Goal: Task Accomplishment & Management: Manage account settings

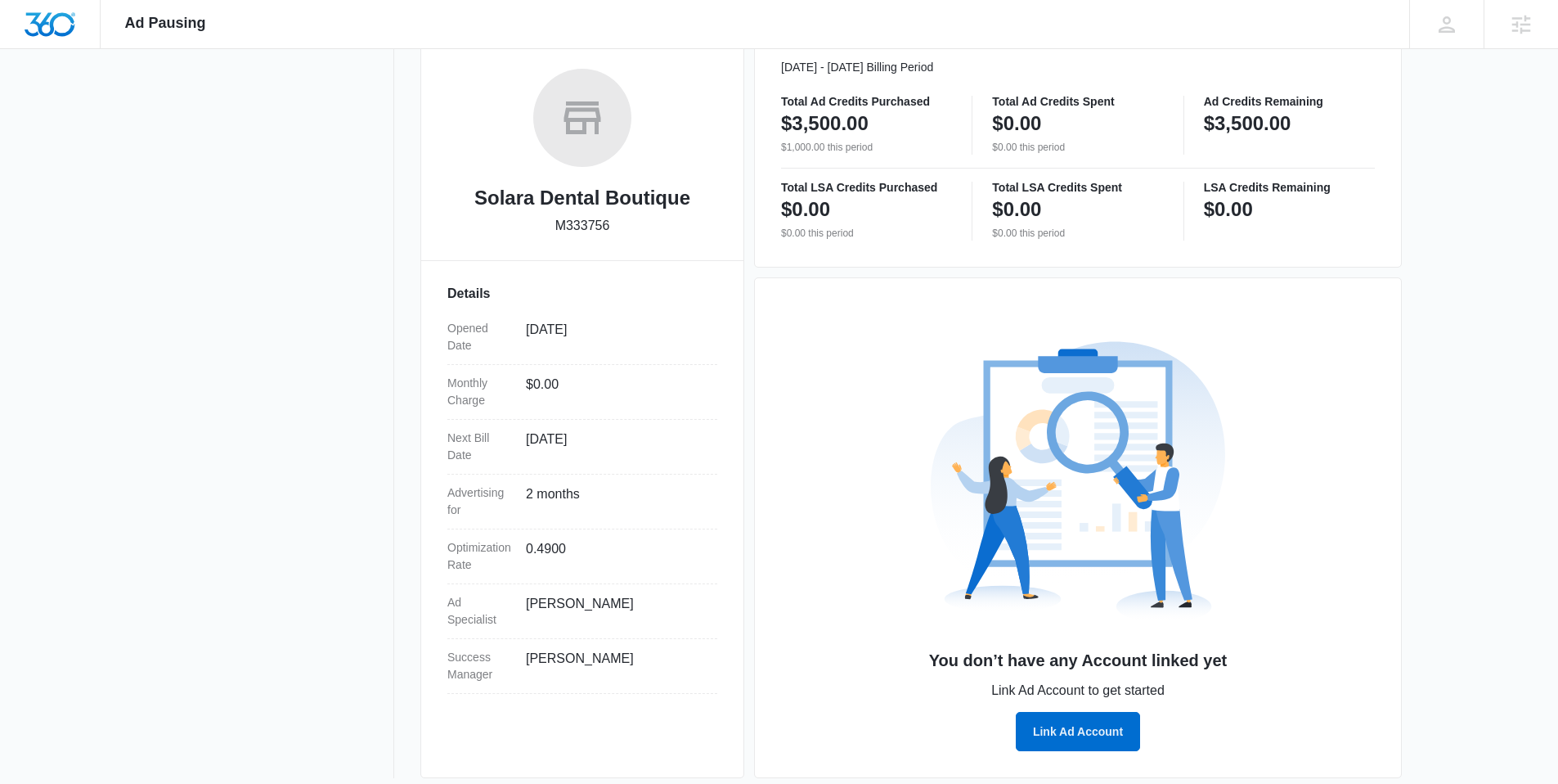
scroll to position [226, 0]
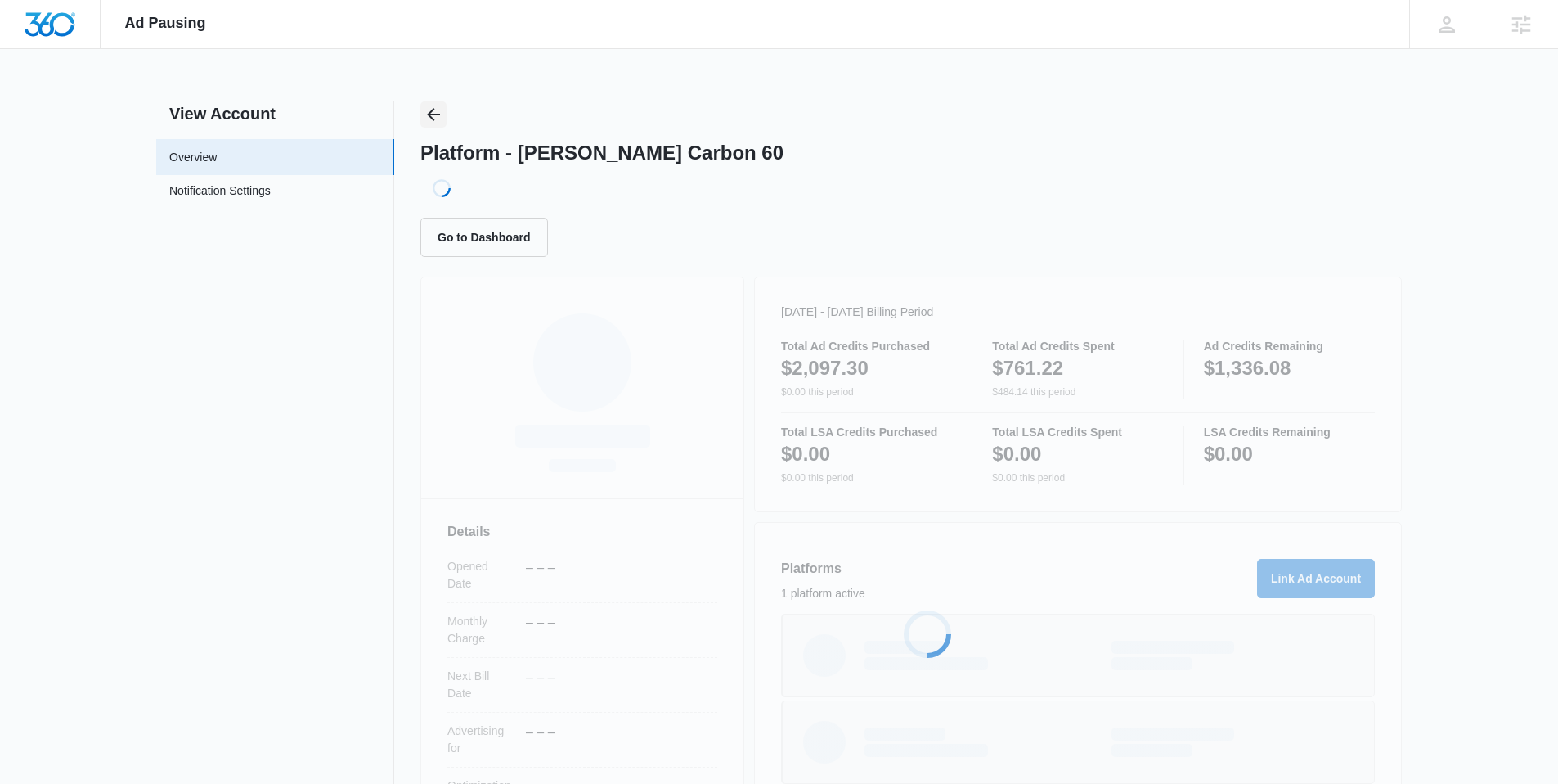
click at [432, 110] on icon "Back" at bounding box center [433, 115] width 13 height 13
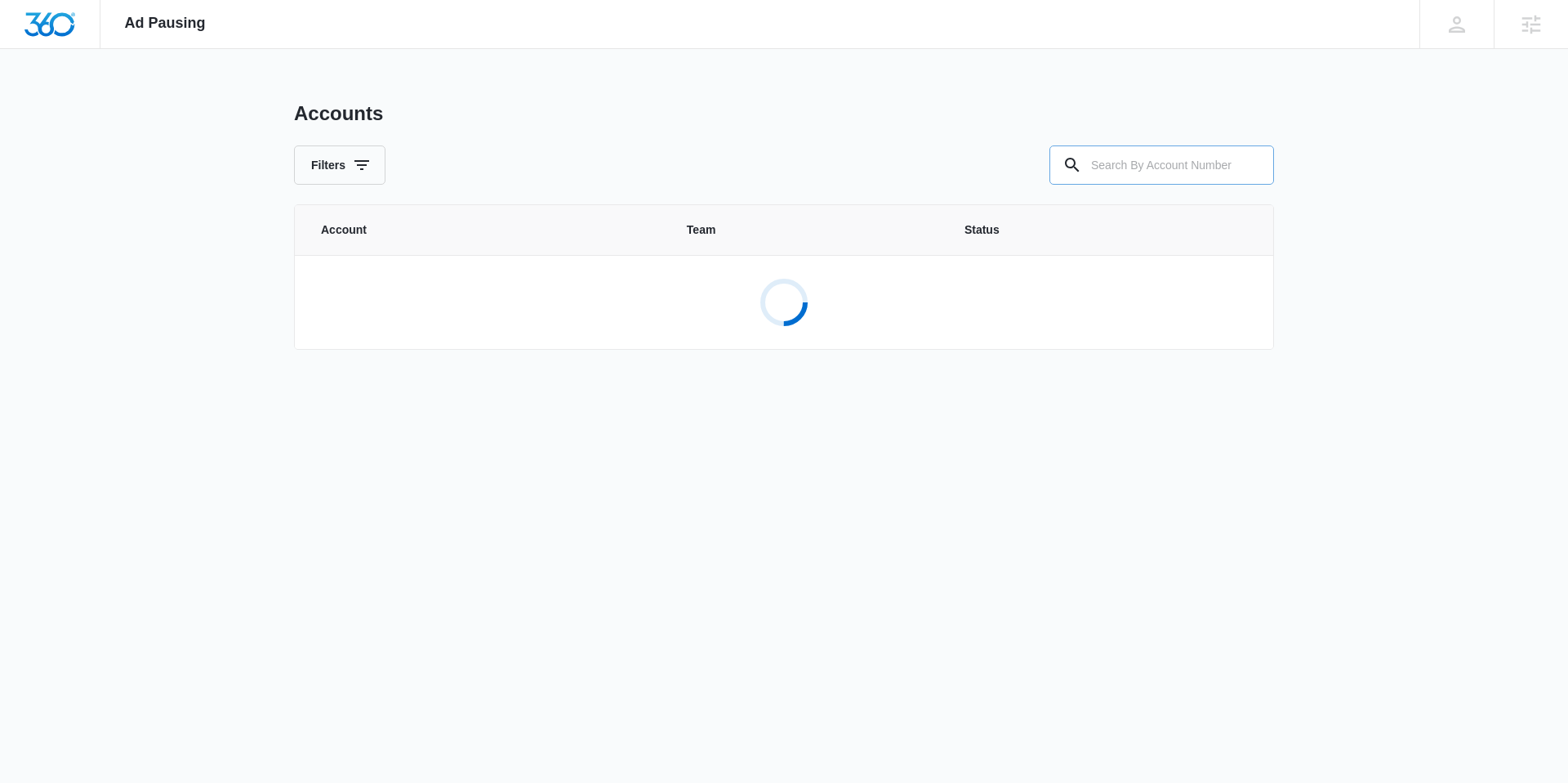
click at [1172, 171] on input "text" at bounding box center [1161, 165] width 225 height 39
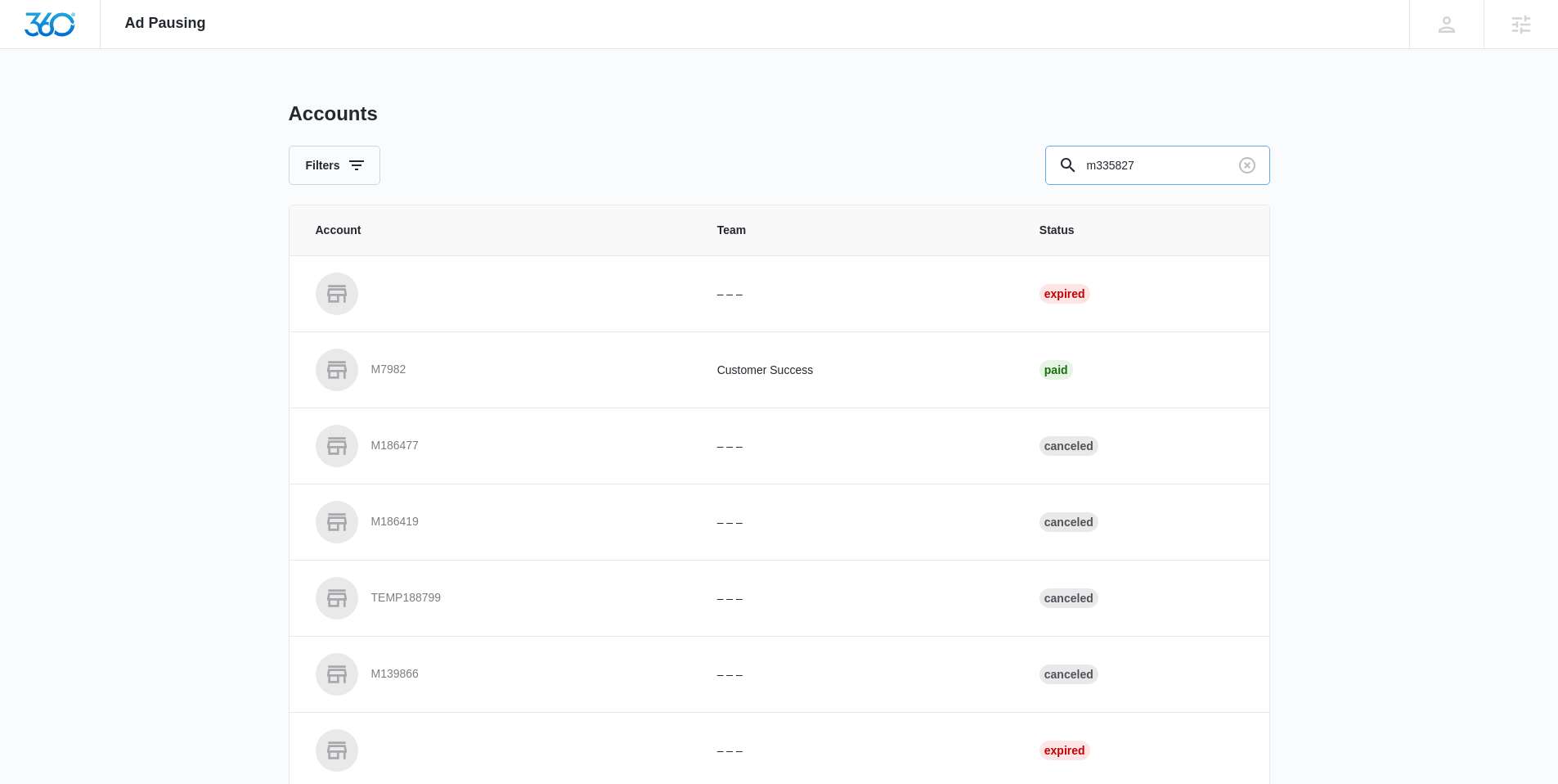
type input "m335827"
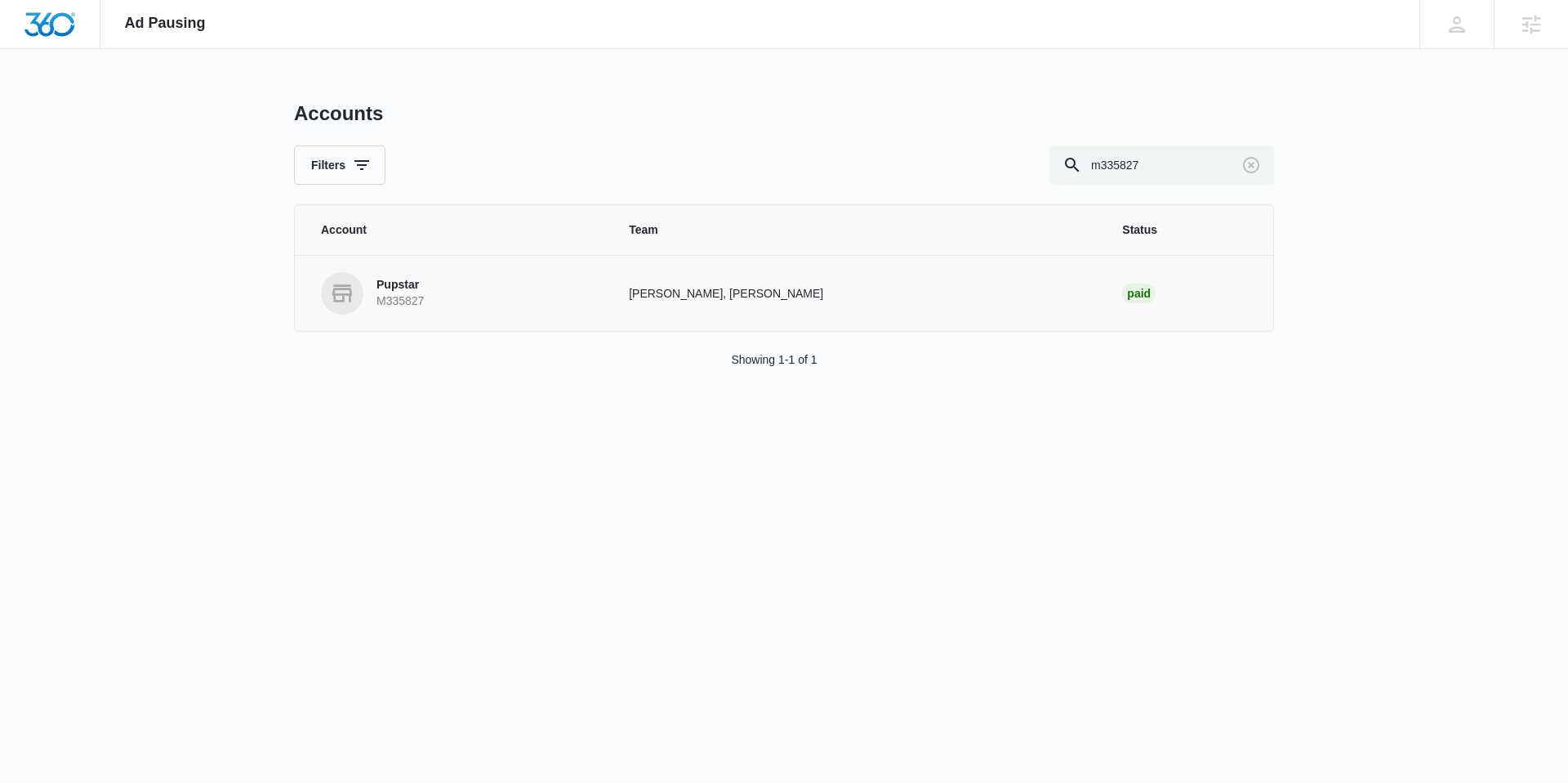
click at [403, 291] on p "Pupstar" at bounding box center [400, 285] width 48 height 17
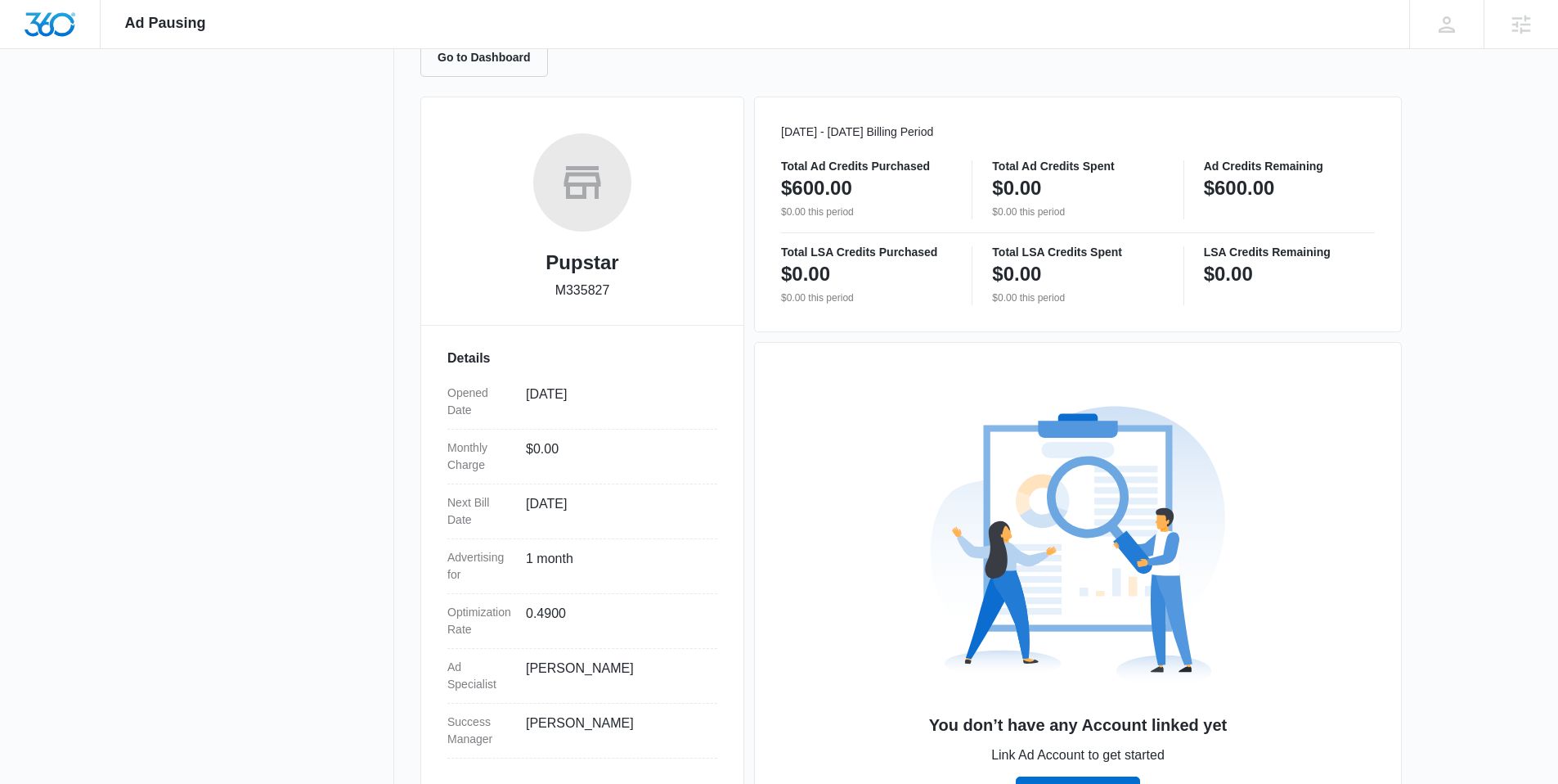
scroll to position [179, 0]
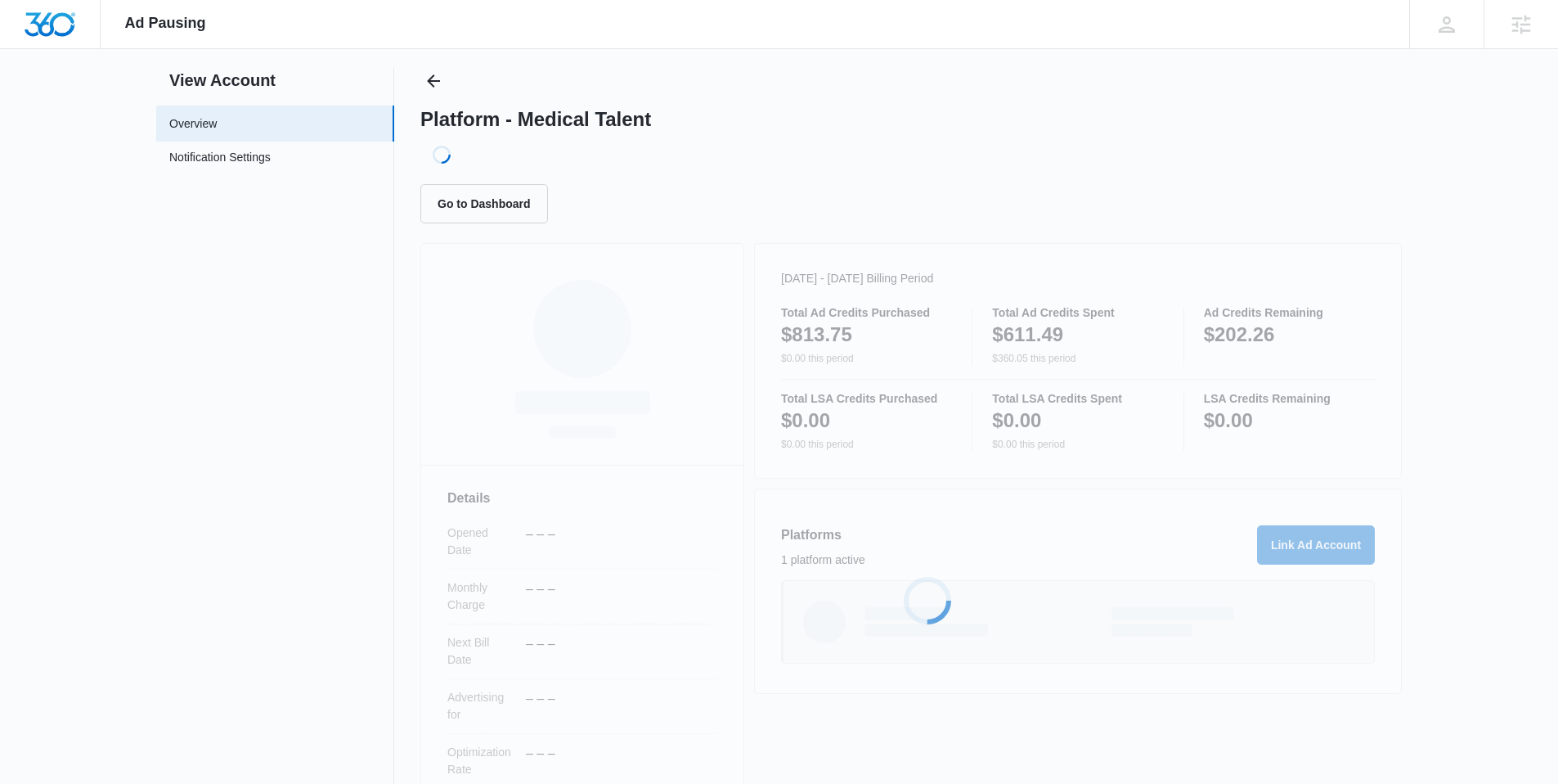
scroll to position [53, 0]
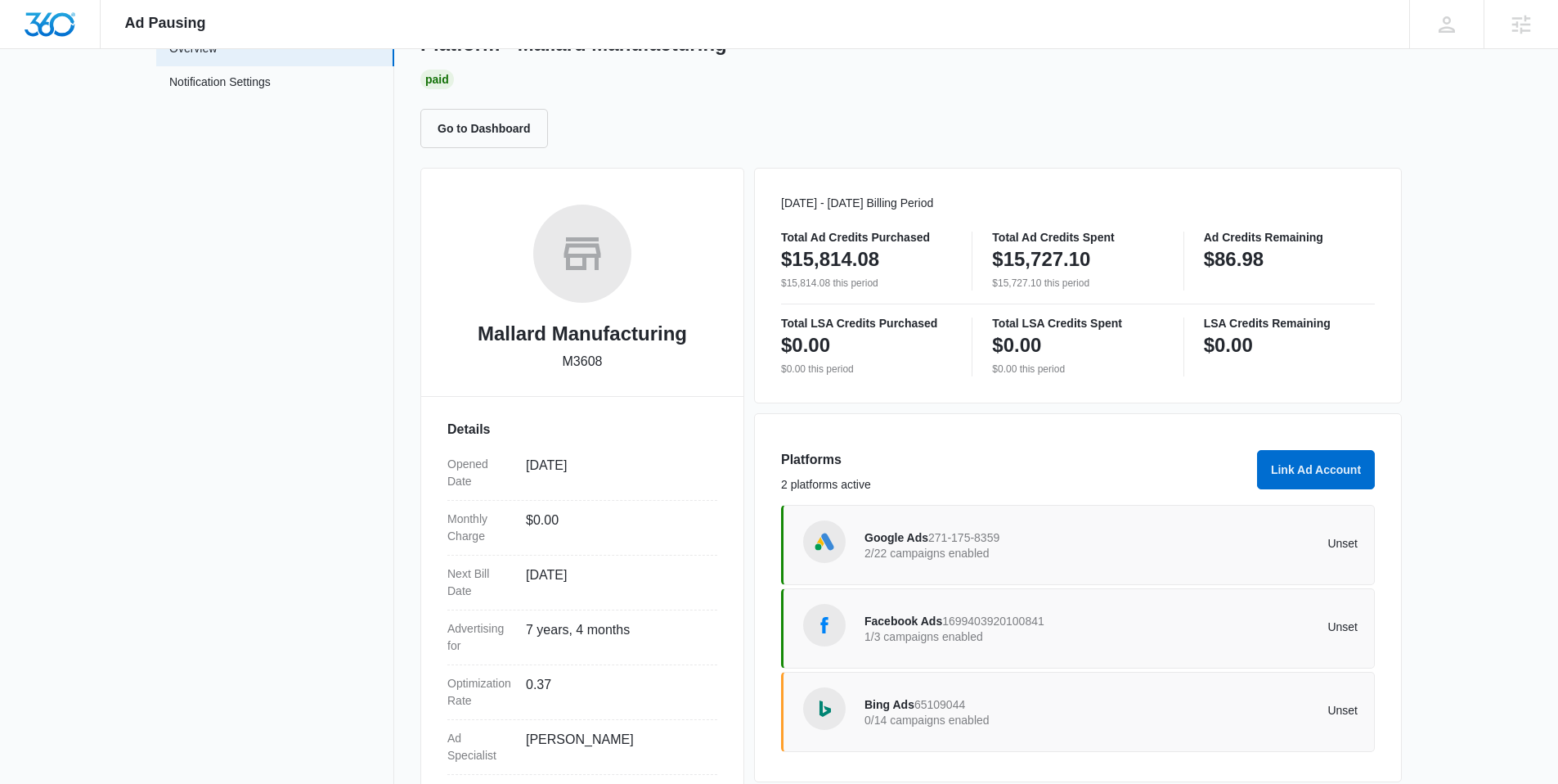
scroll to position [201, 0]
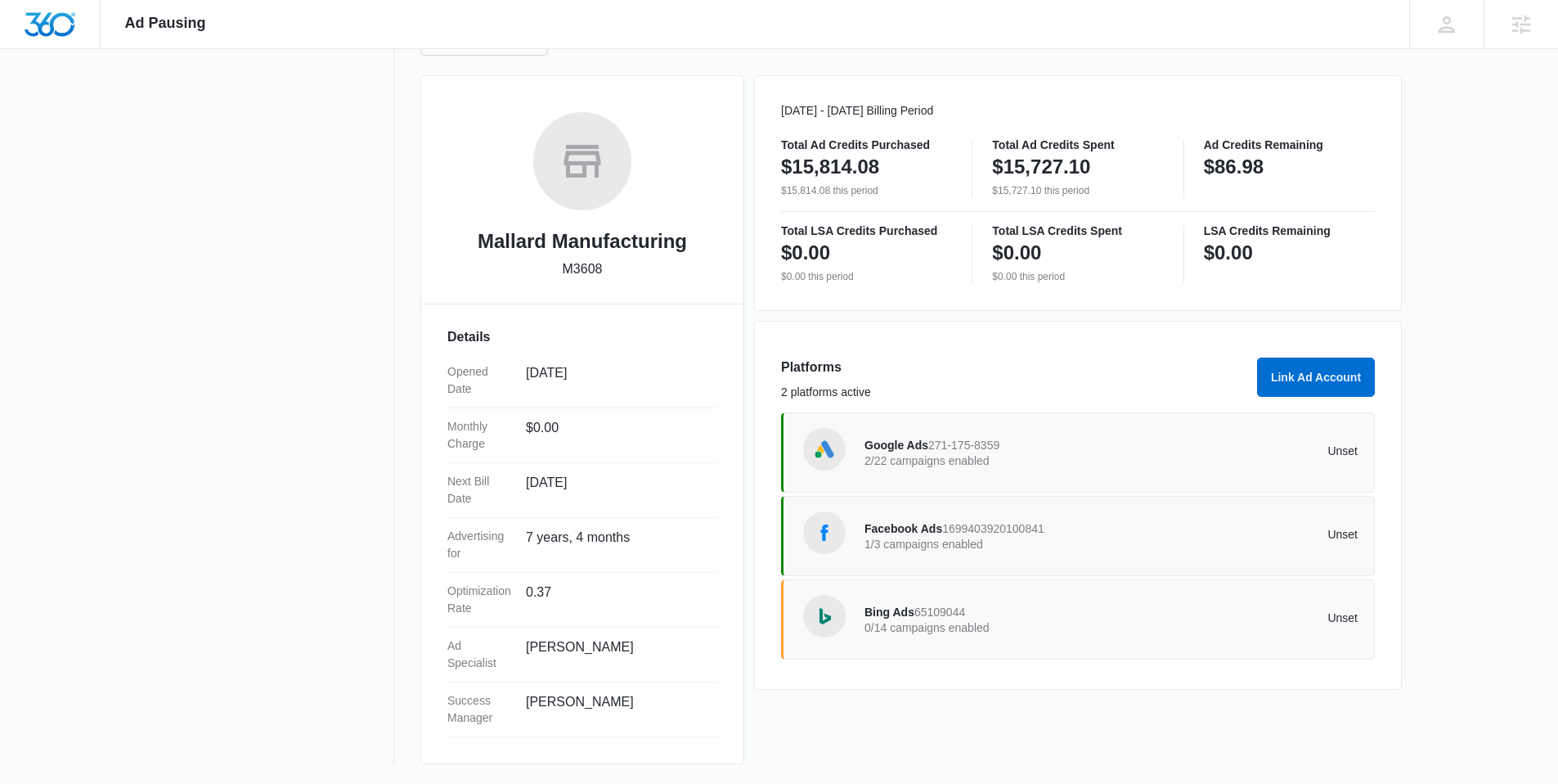
click at [964, 454] on p "2/22 campaigns enabled" at bounding box center [988, 460] width 247 height 11
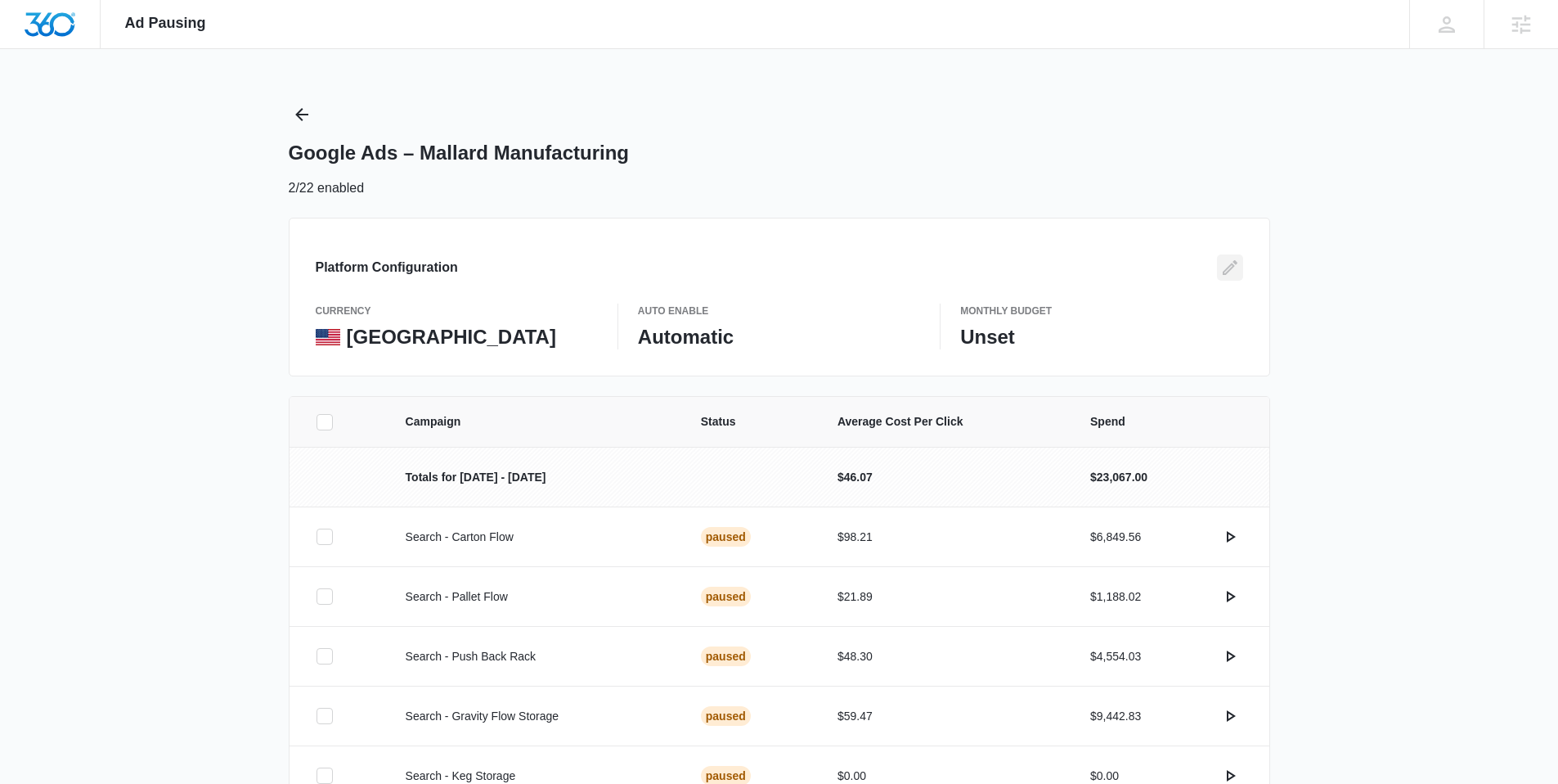
click at [1234, 267] on icon "Edit" at bounding box center [1229, 267] width 19 height 19
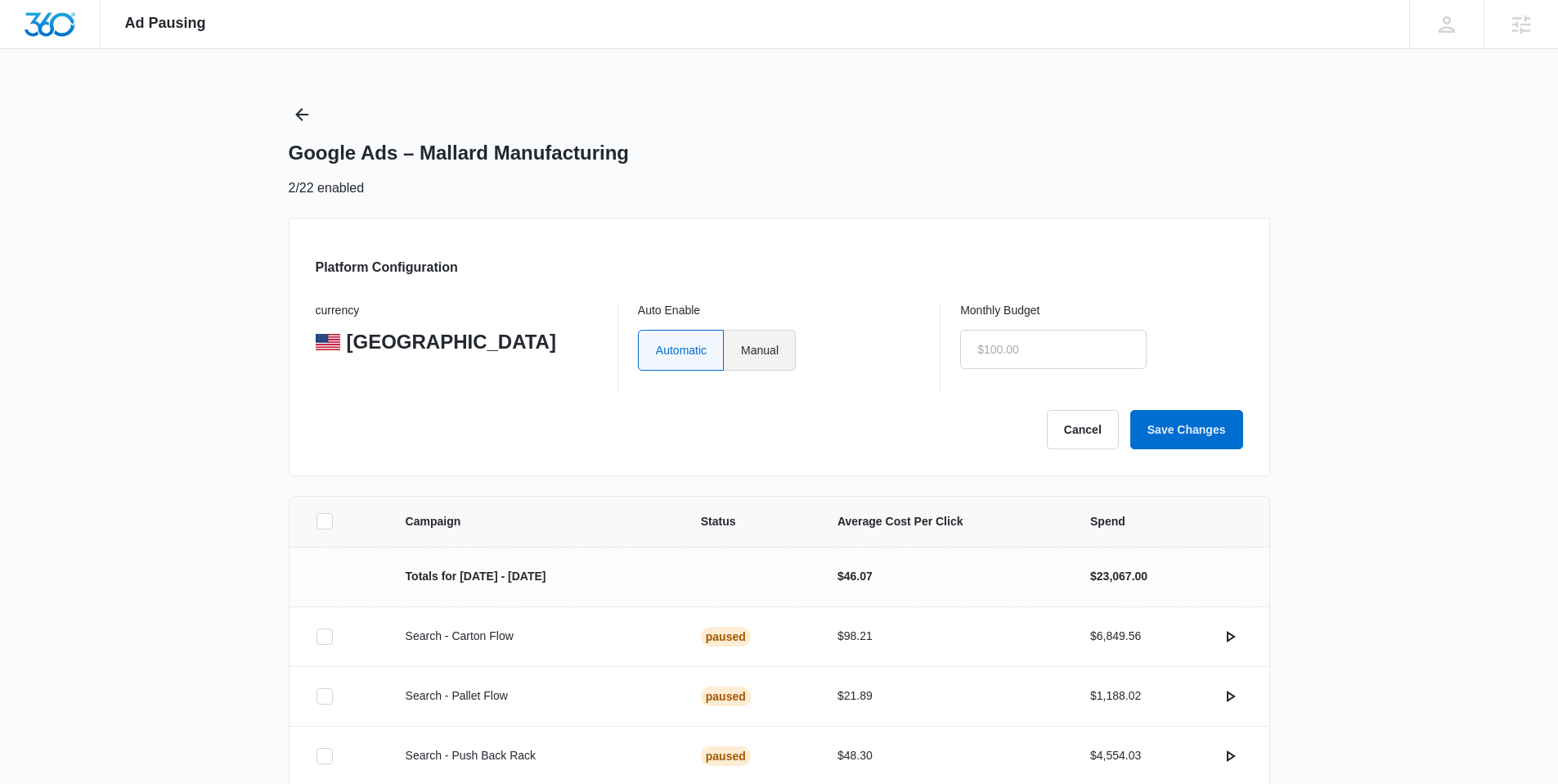
click at [779, 353] on label "Manual" at bounding box center [759, 350] width 72 height 41
click at [741, 350] on input "Manual" at bounding box center [740, 349] width 1 height 1
radio input "true"
click at [1001, 353] on input "text" at bounding box center [1053, 349] width 186 height 39
click button "Save Changes" at bounding box center [1186, 429] width 113 height 39
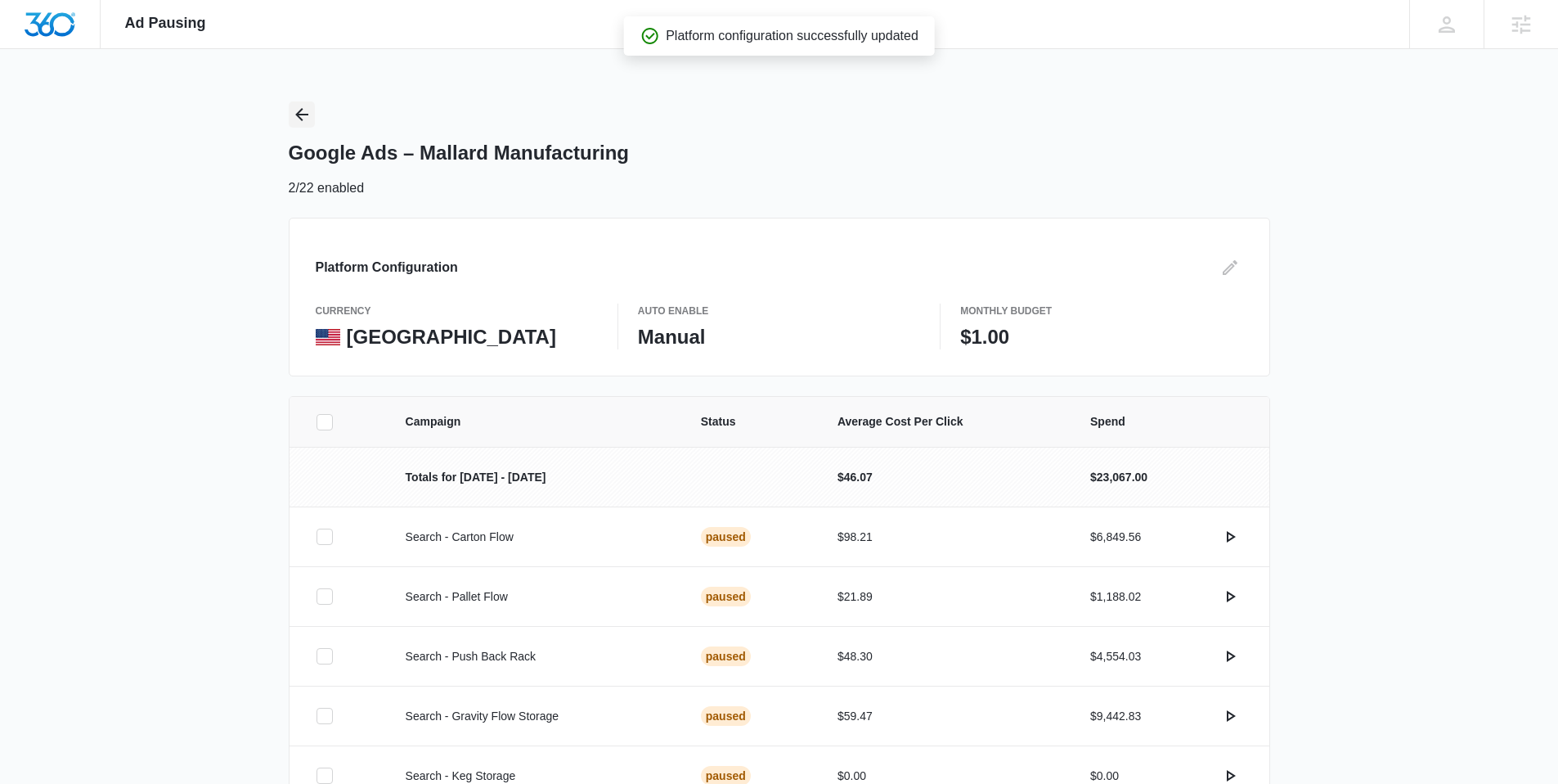
click at [303, 112] on icon "Back" at bounding box center [301, 114] width 19 height 19
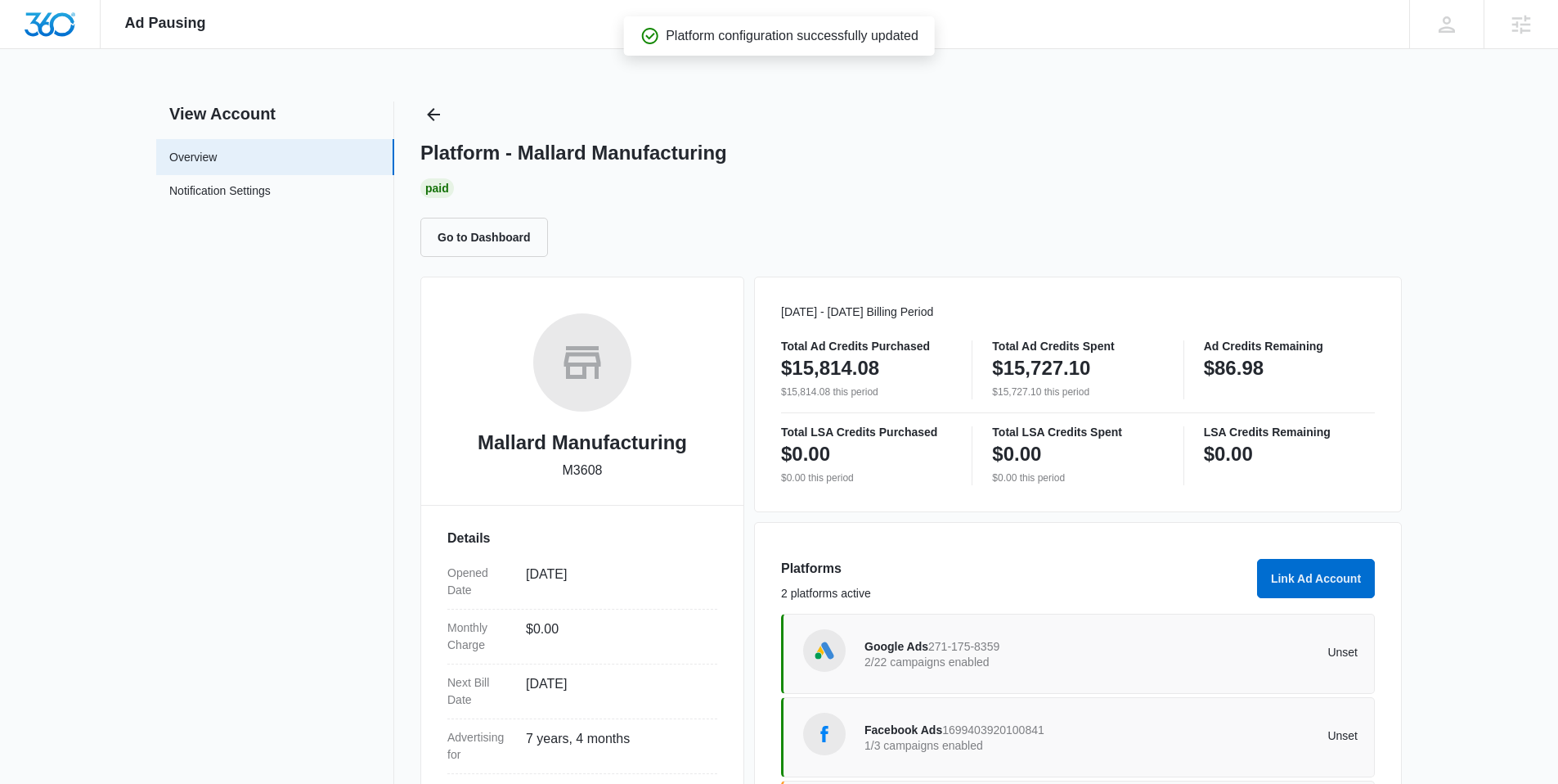
scroll to position [201, 0]
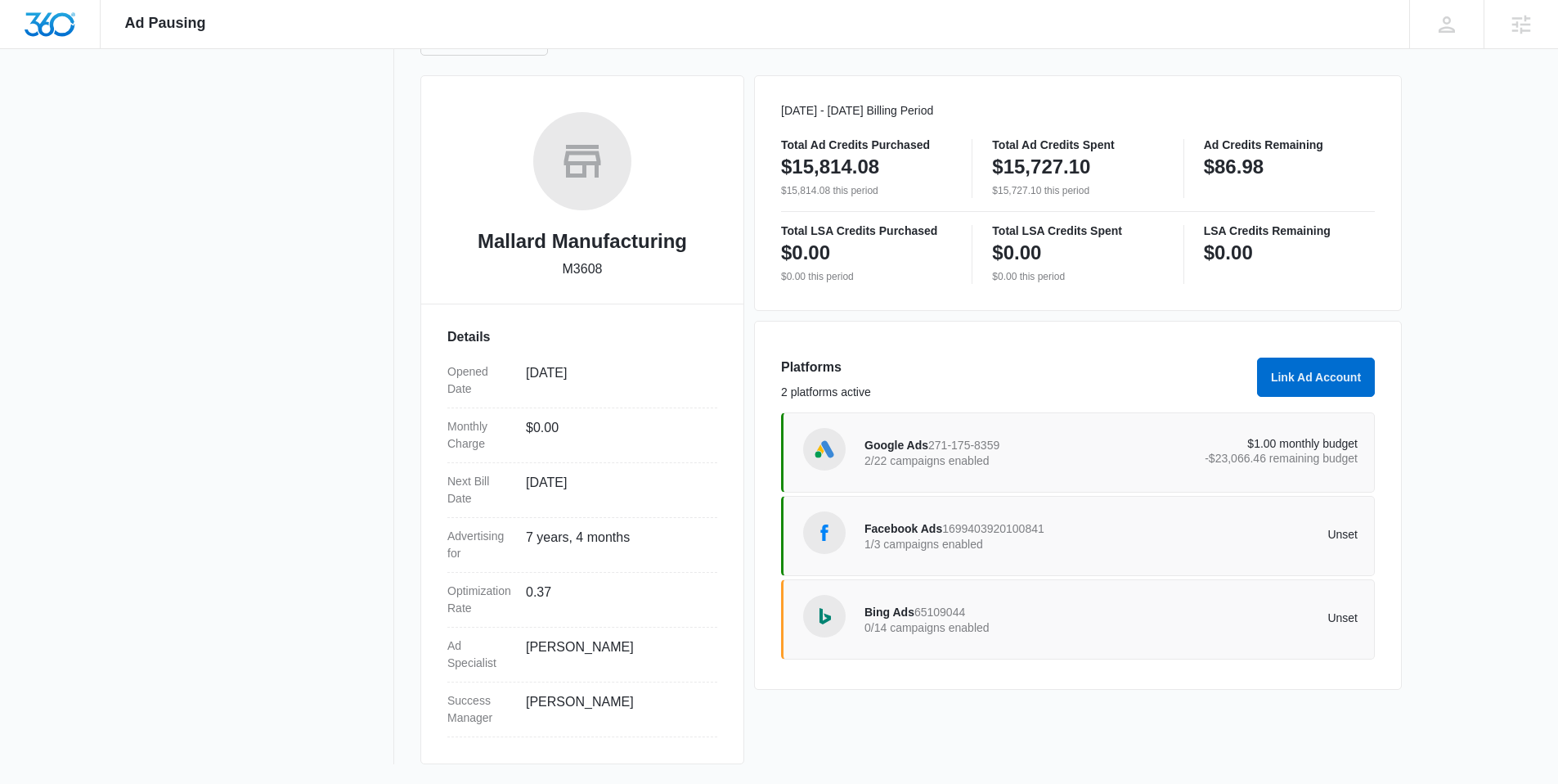
click at [979, 538] on p "1/3 campaigns enabled" at bounding box center [988, 543] width 247 height 11
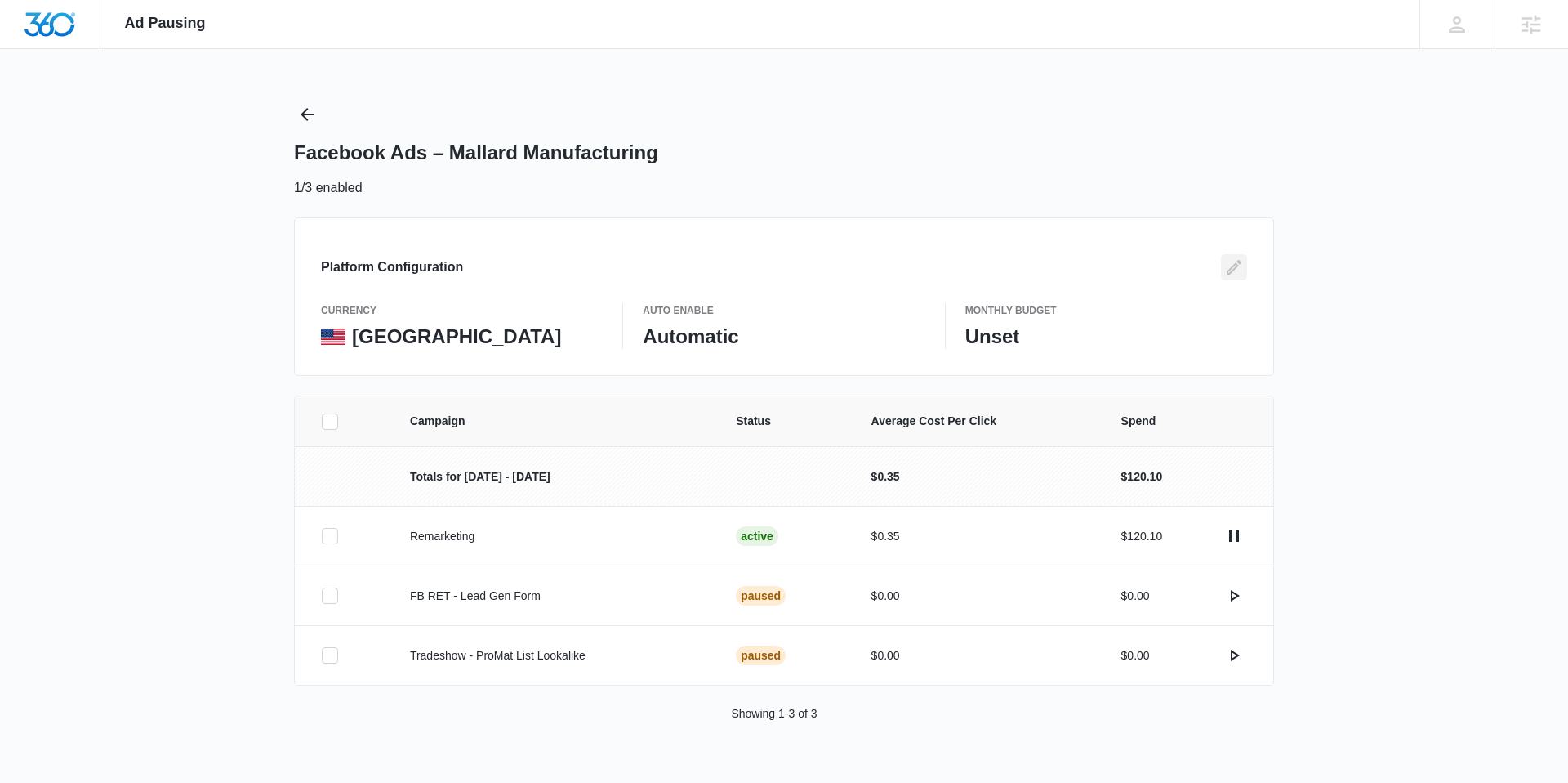
click at [1238, 270] on icon "Edit" at bounding box center [1234, 267] width 19 height 19
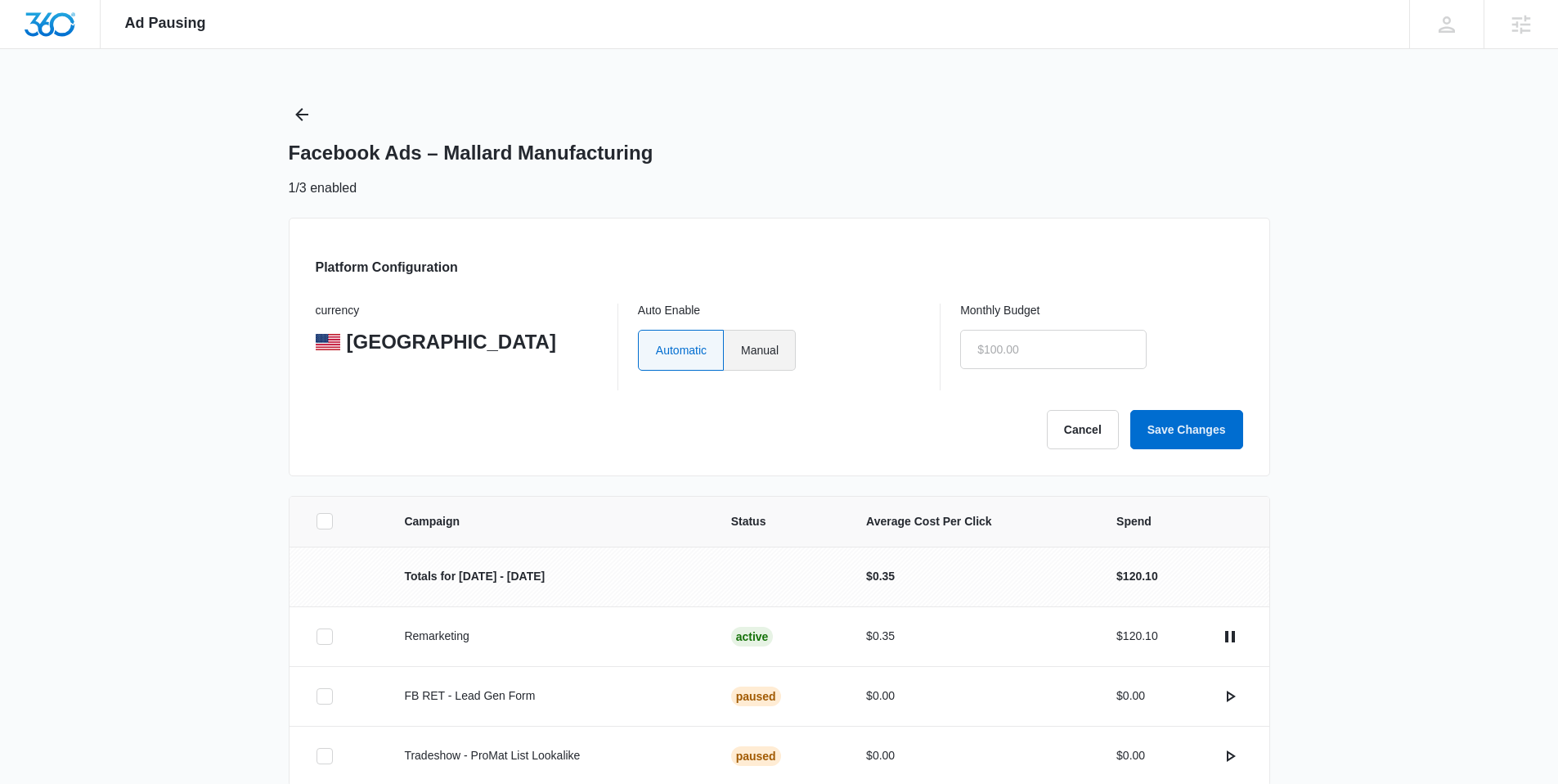
click at [786, 354] on label "Manual" at bounding box center [759, 350] width 72 height 41
click at [741, 350] on input "Manual" at bounding box center [740, 349] width 1 height 1
radio input "true"
click at [1046, 354] on input "text" at bounding box center [1053, 349] width 186 height 39
type input "$1.00"
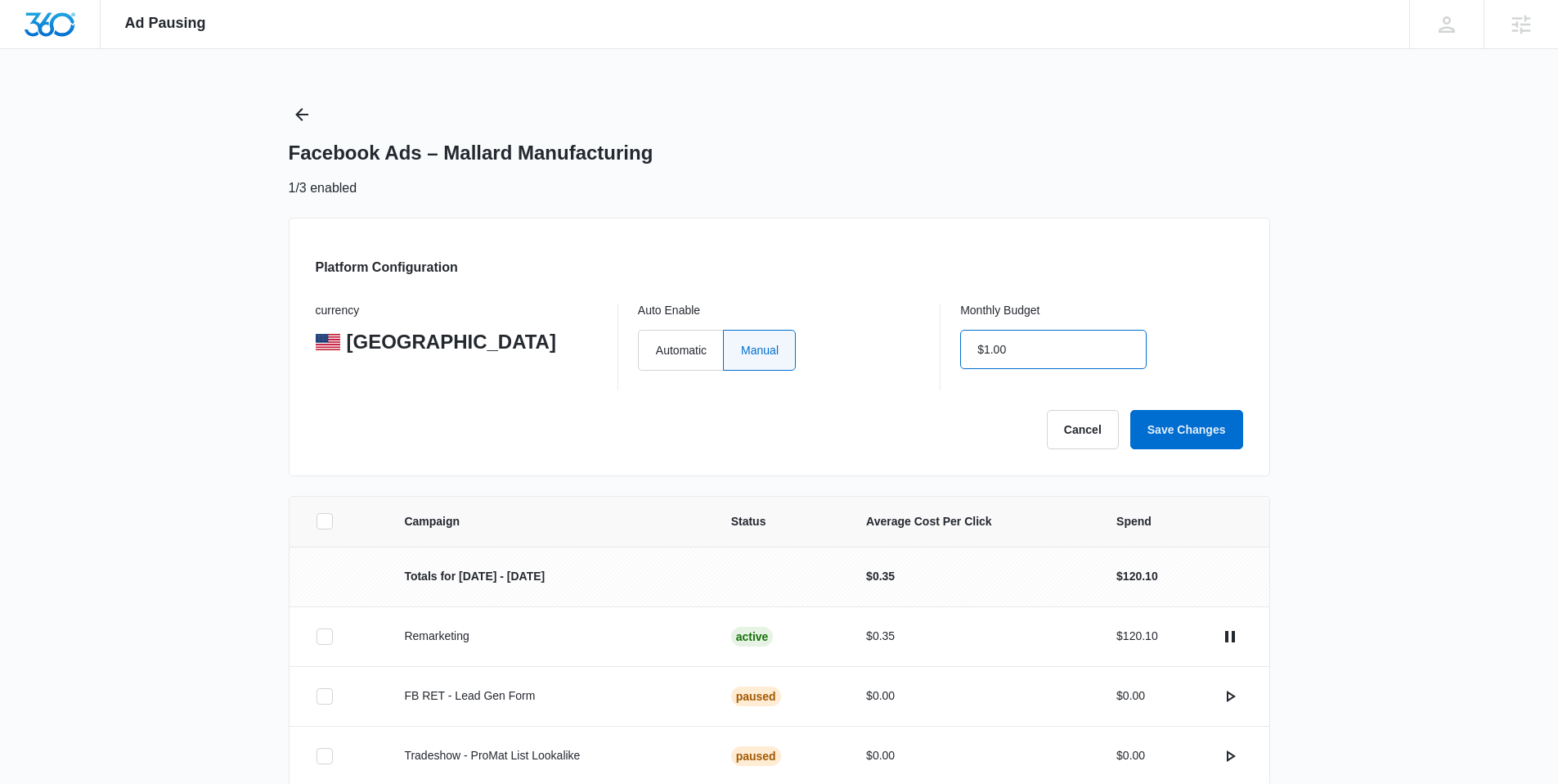
click button "Save Changes" at bounding box center [1186, 429] width 113 height 39
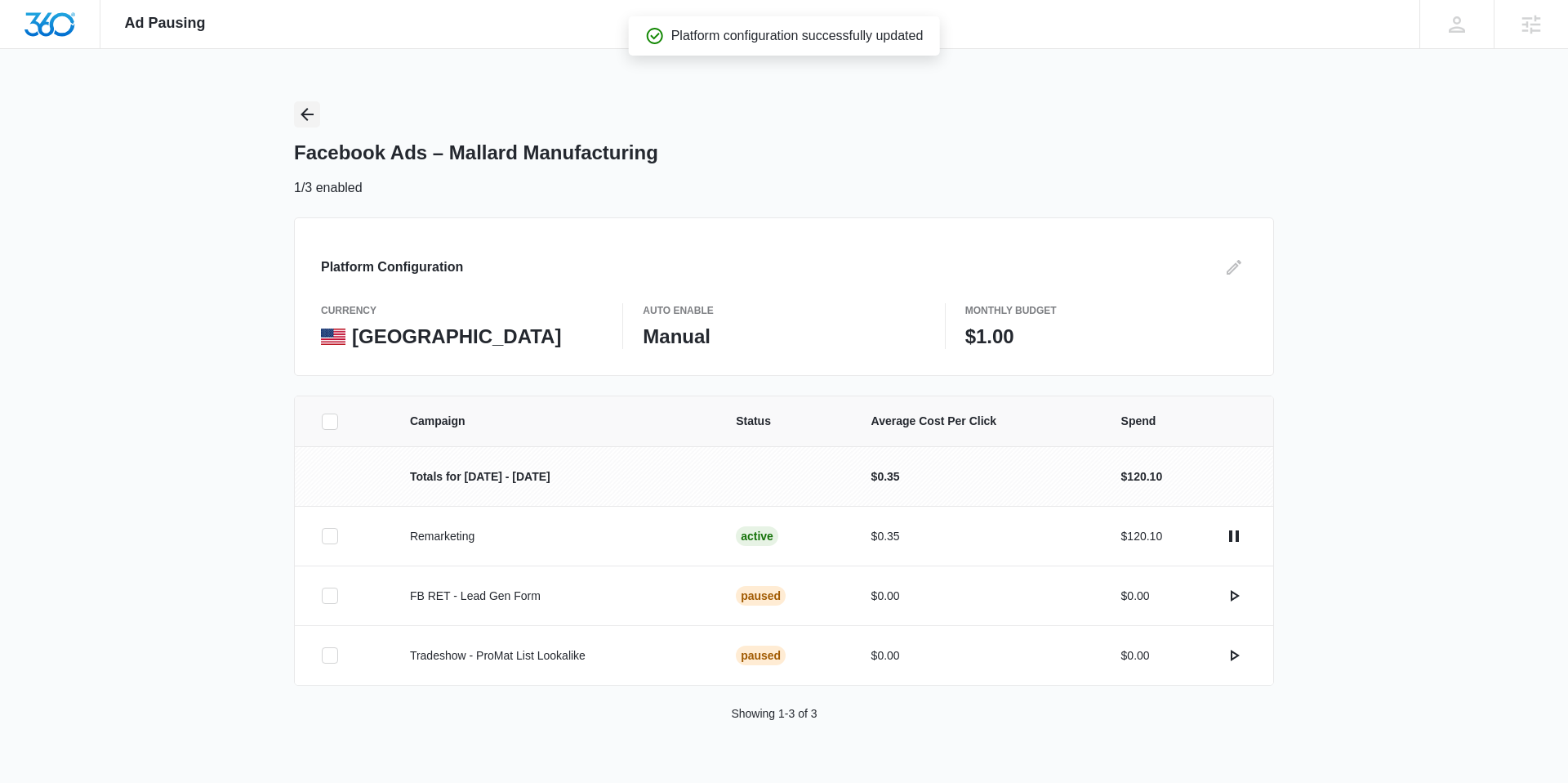
click at [308, 111] on icon "Back" at bounding box center [306, 114] width 19 height 19
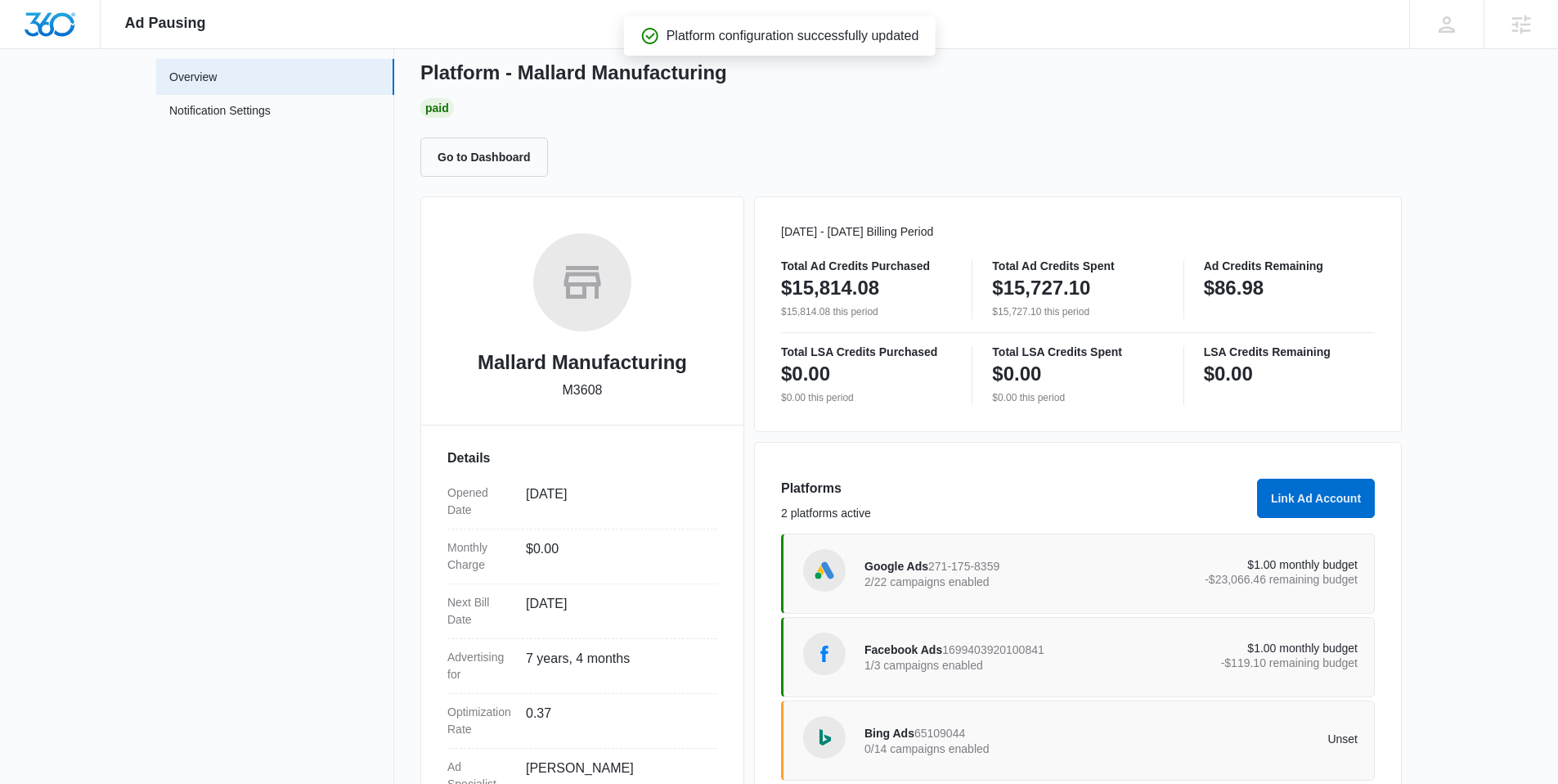
scroll to position [201, 0]
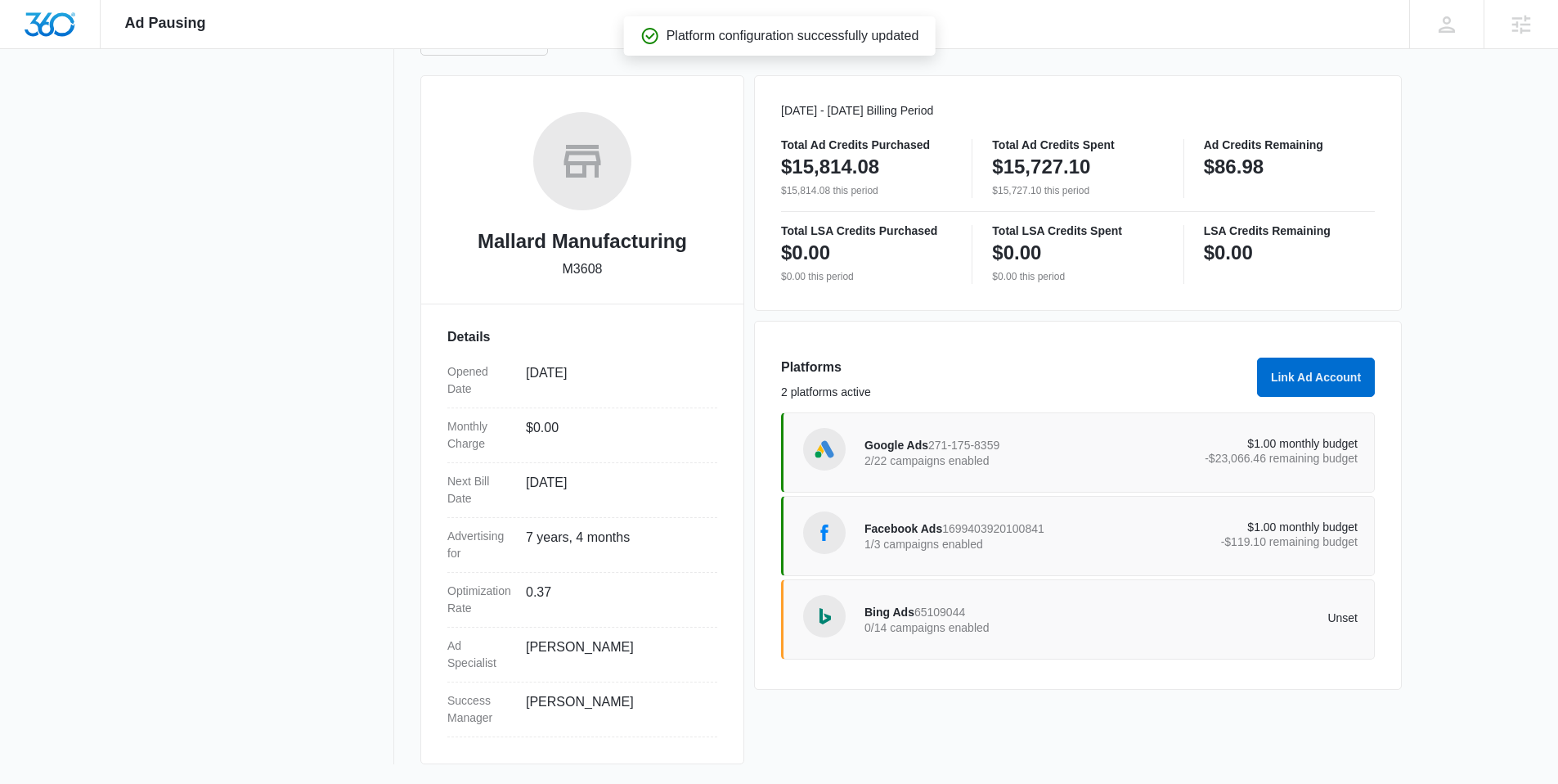
click at [1137, 604] on div "Bing Ads 65109044 0/14 campaigns enabled Unset" at bounding box center [1111, 620] width 493 height 46
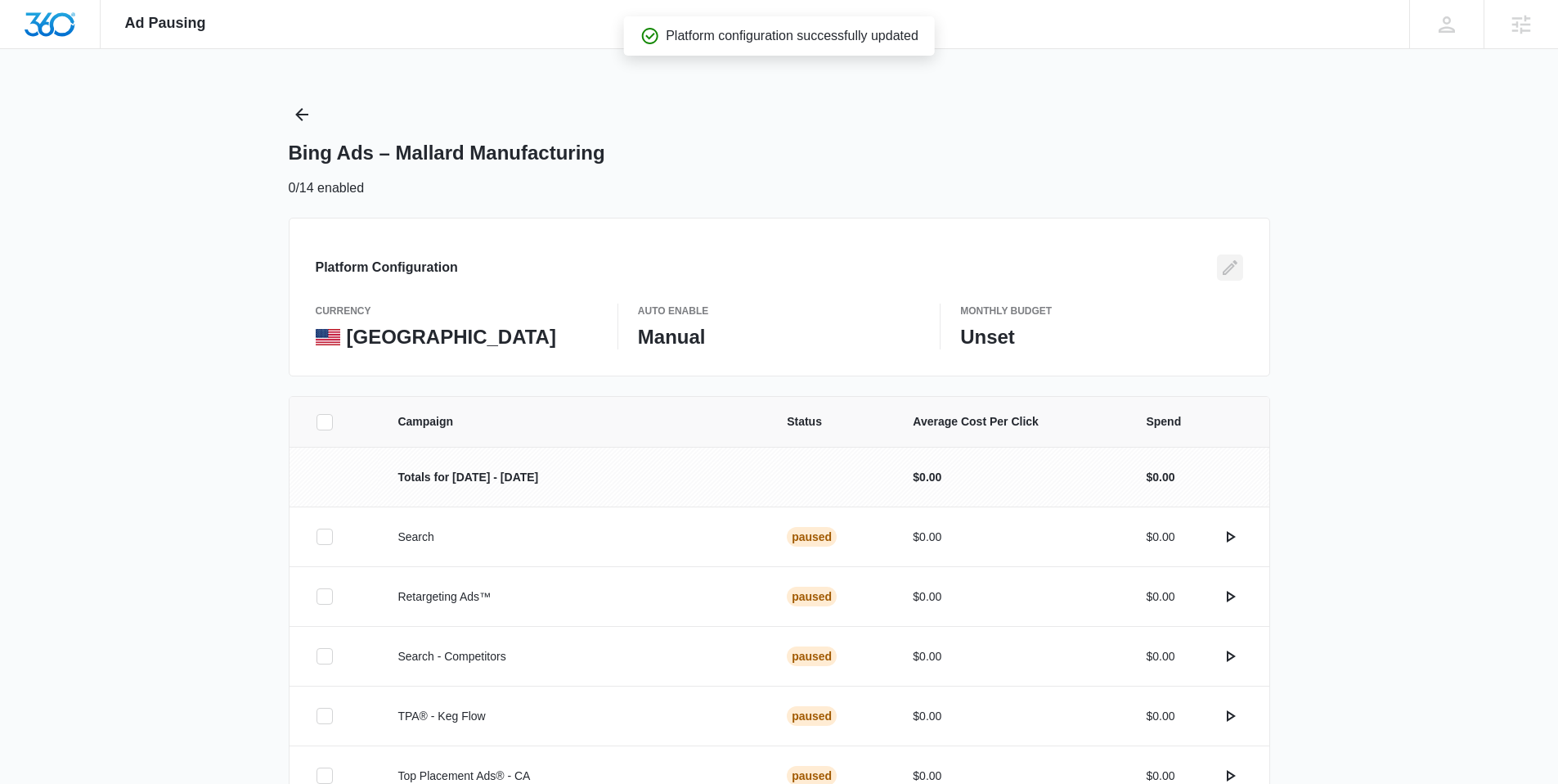
click at [1227, 265] on icon "Edit" at bounding box center [1229, 267] width 19 height 19
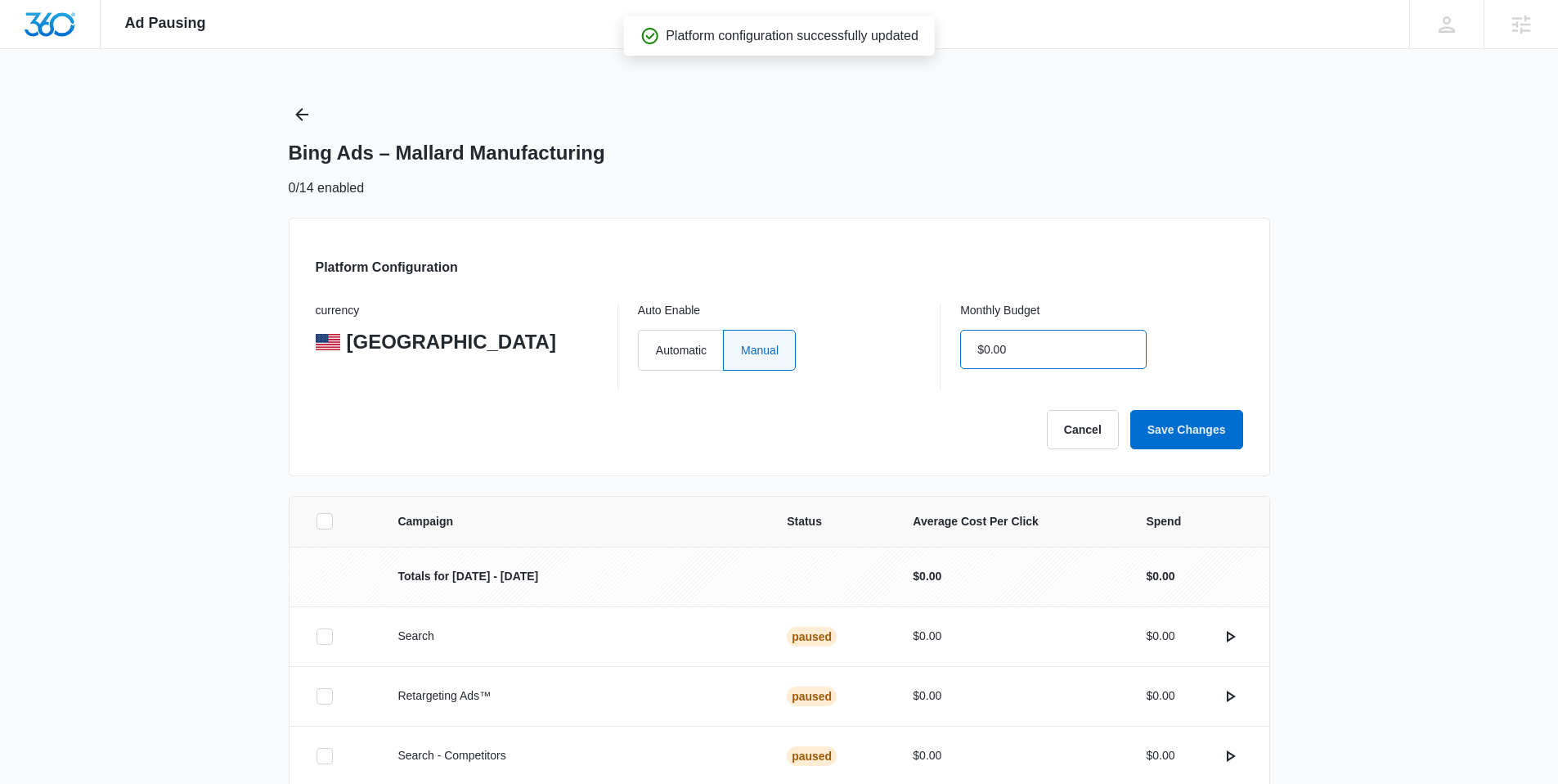
click at [1042, 350] on input "$0.00" at bounding box center [1053, 349] width 186 height 39
click at [1130, 409] on button "Save Changes" at bounding box center [1186, 429] width 113 height 39
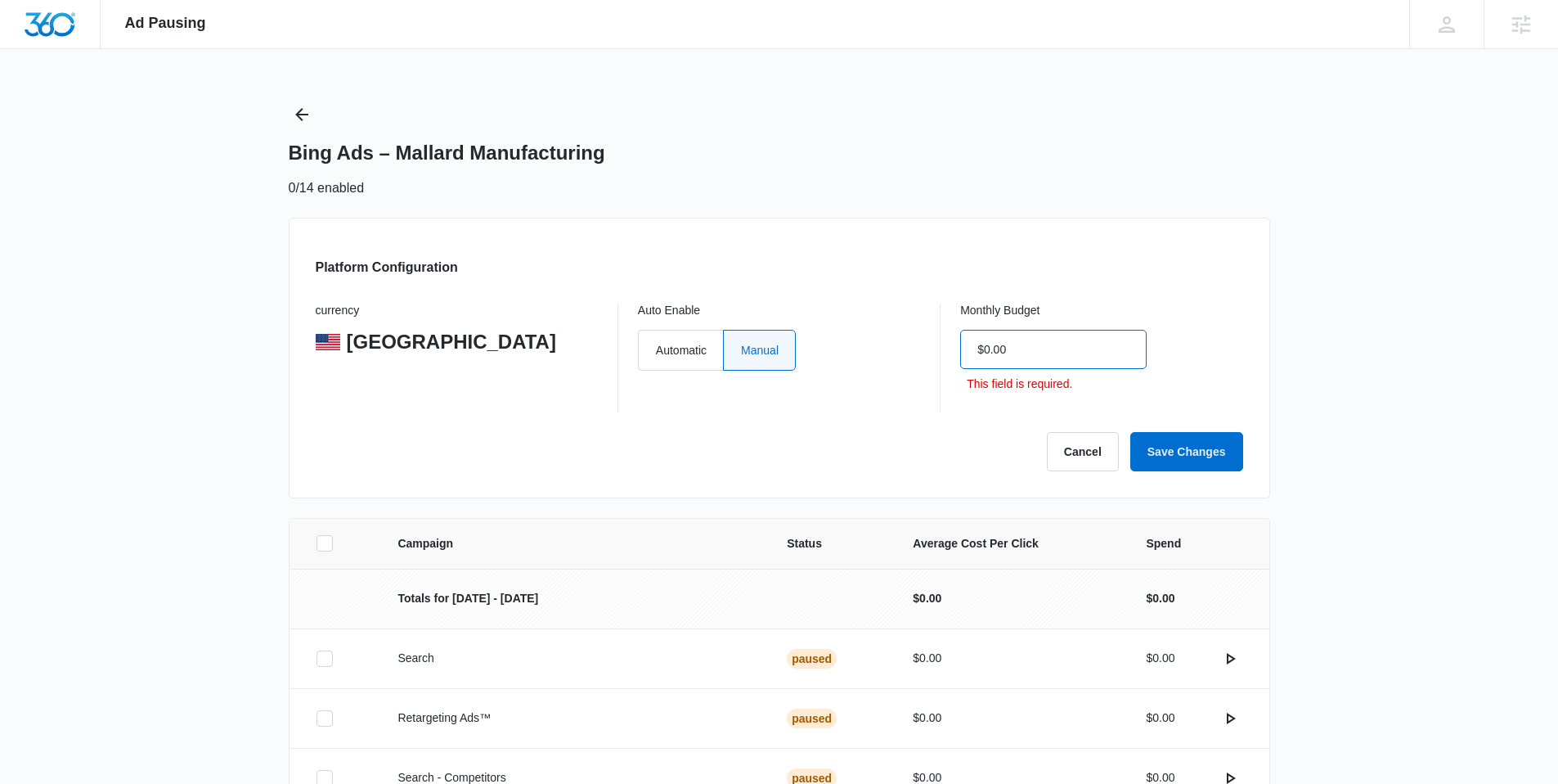
click at [1047, 348] on input "$0.00" at bounding box center [1053, 349] width 186 height 39
click at [1130, 431] on button "Save Changes" at bounding box center [1186, 451] width 113 height 39
click at [1047, 348] on input "$0.00" at bounding box center [1053, 349] width 186 height 39
type input "$1.00"
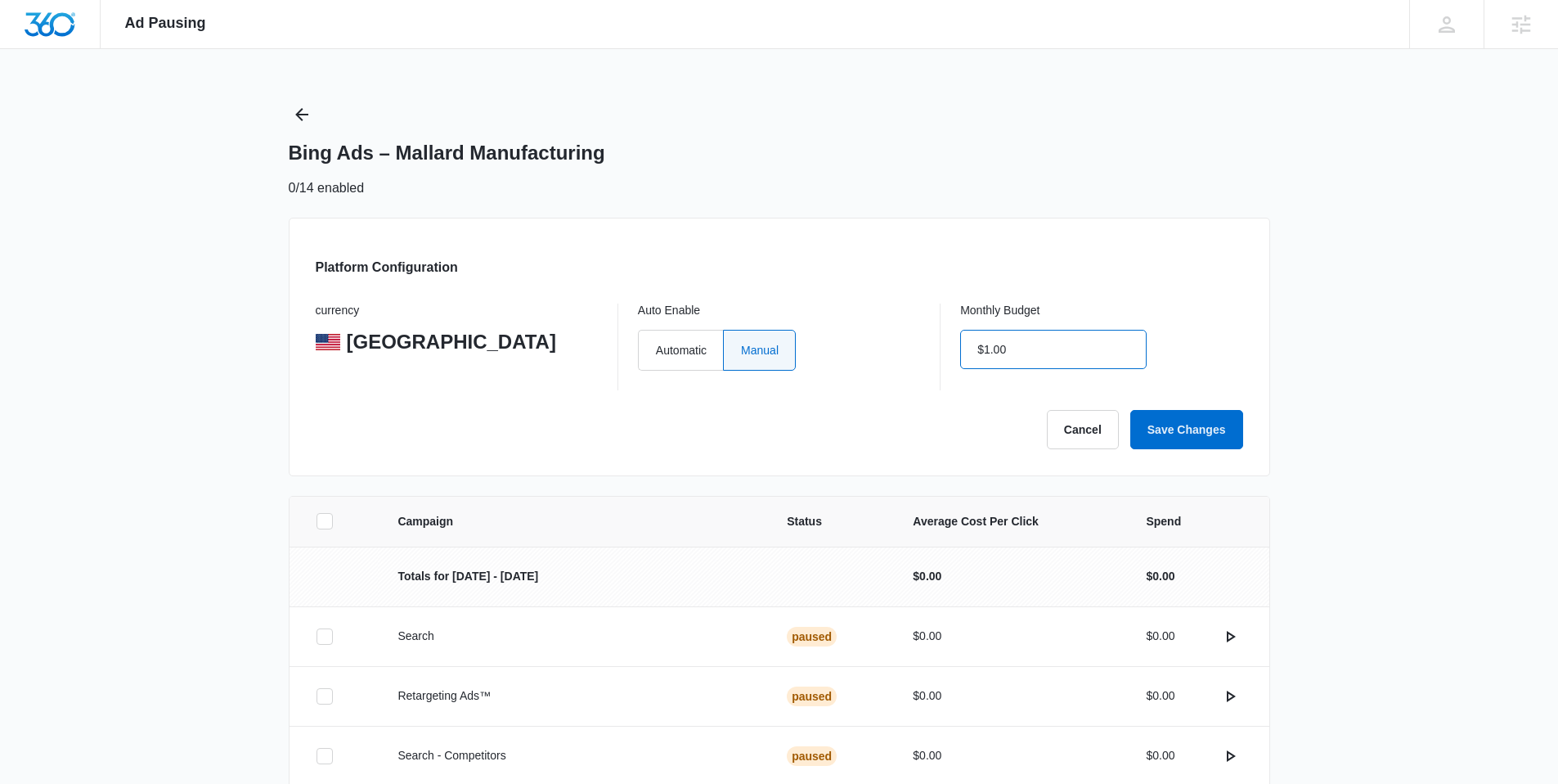
click button "Save Changes" at bounding box center [1186, 429] width 113 height 39
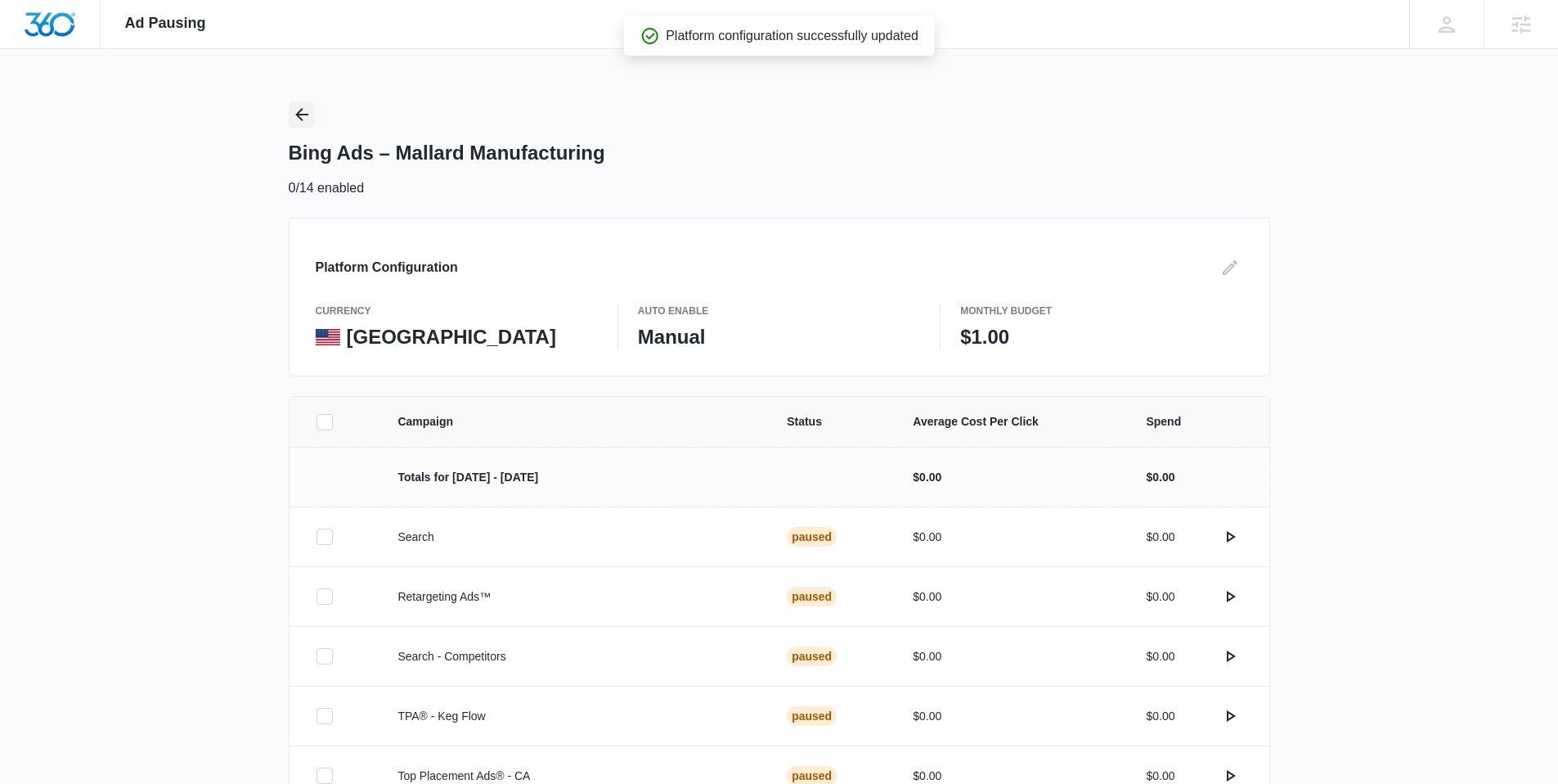
click at [302, 116] on icon "Back" at bounding box center [301, 114] width 19 height 19
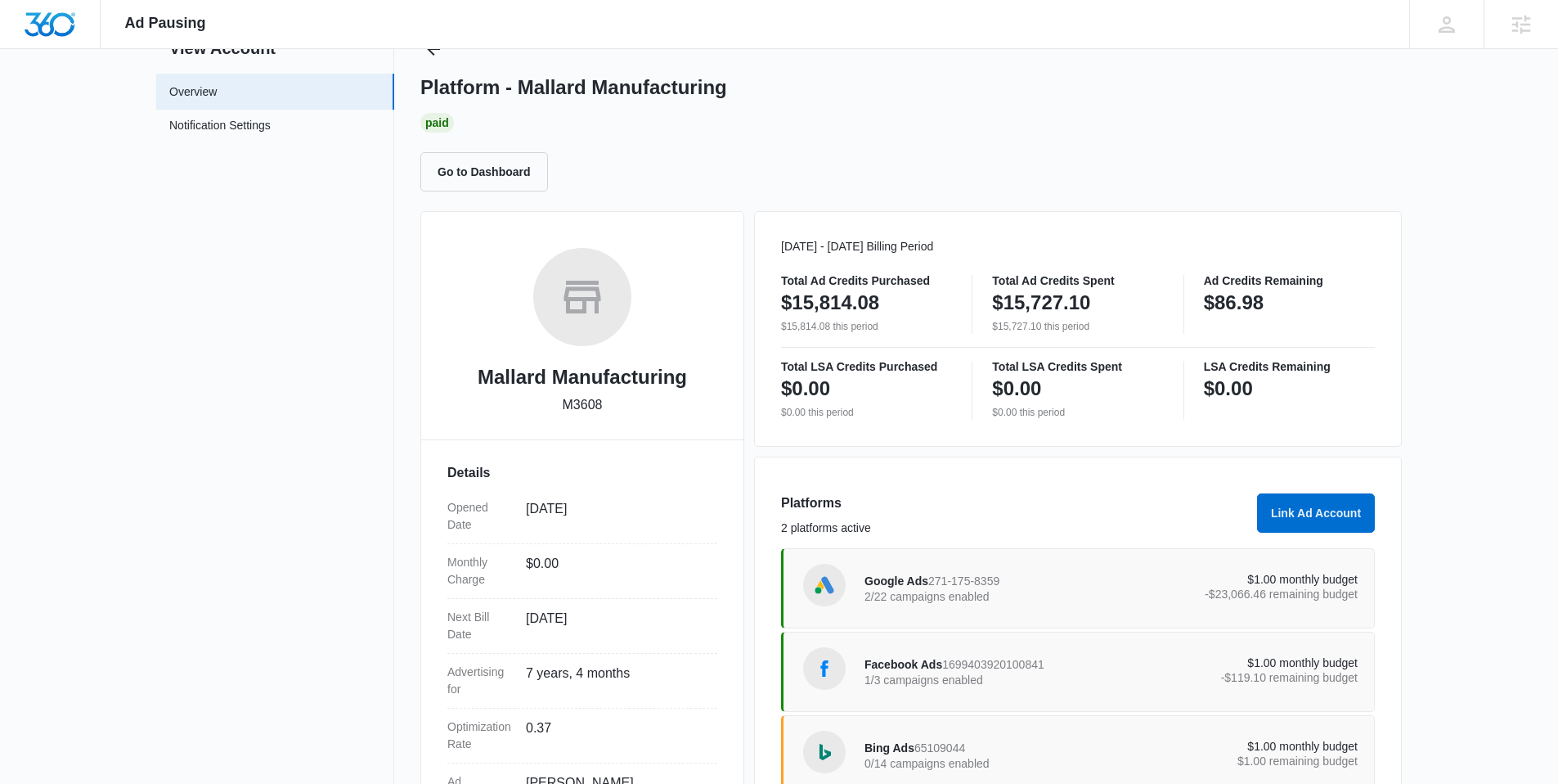
scroll to position [13, 0]
